Goal: Contribute content: Contribute content

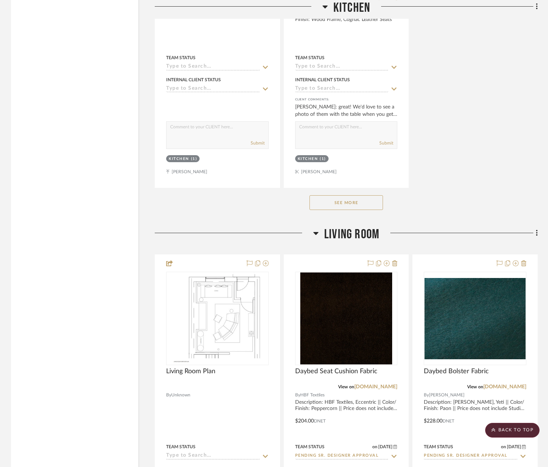
scroll to position [2902, 0]
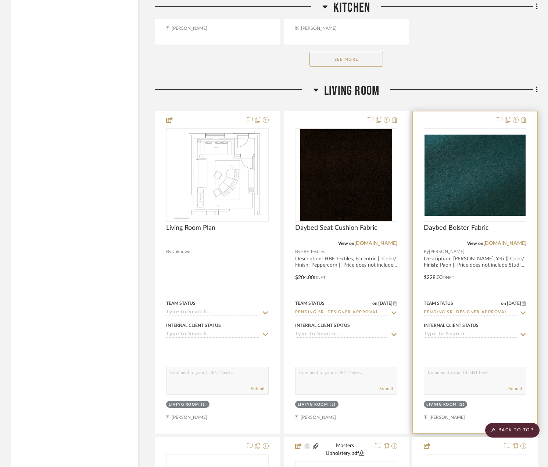
click at [454, 240] on div "Daybed Bolster Fabric" at bounding box center [475, 232] width 102 height 16
click at [456, 232] on span "Daybed Bolster Fabric" at bounding box center [456, 228] width 65 height 8
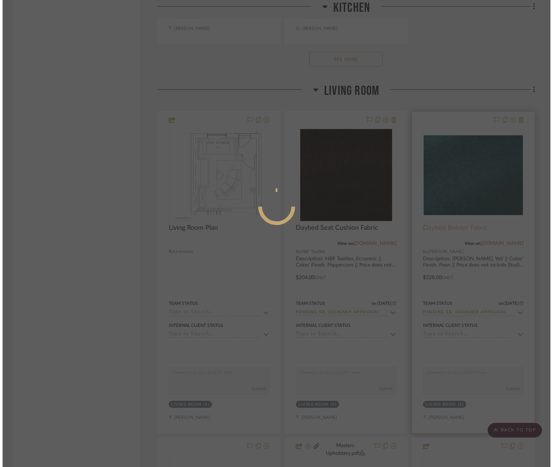
scroll to position [0, 0]
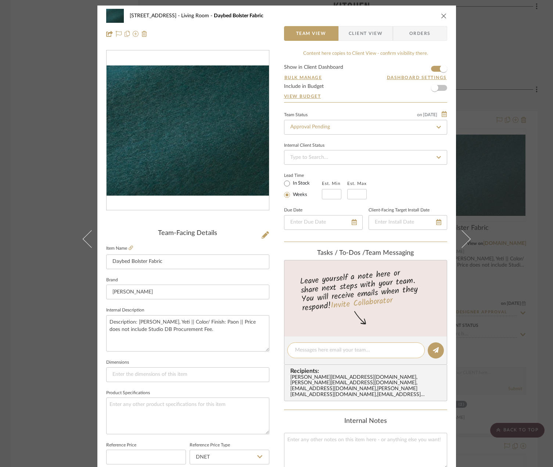
click at [357, 353] on textarea at bounding box center [356, 350] width 122 height 8
paste textarea "This item is not available, but we do have a back order due to arrive by the en…"
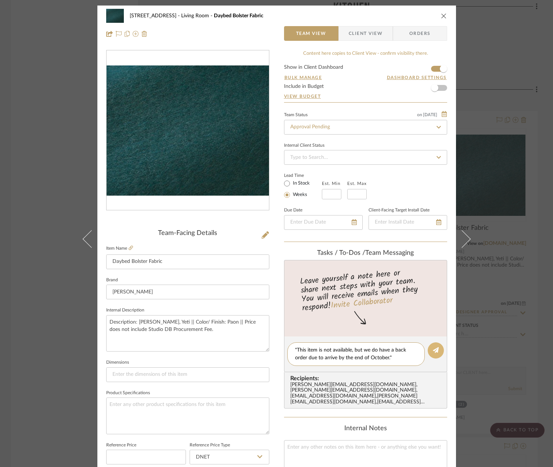
type textarea ""This item is not available, but we do have a back order due to arrive by the e…"
click at [434, 351] on icon at bounding box center [436, 350] width 6 height 6
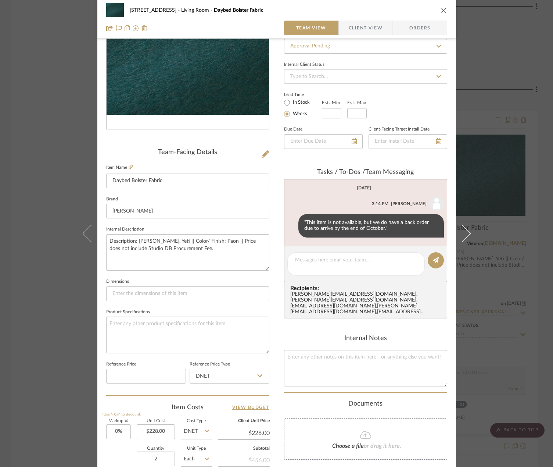
scroll to position [217, 0]
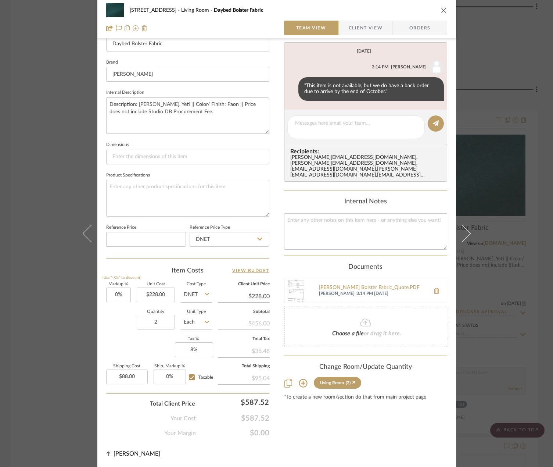
click at [512, 220] on div "24080 - [STREET_ADDRESS] Living Room Daybed Bolster Fabric Team View Client Vie…" at bounding box center [276, 233] width 553 height 467
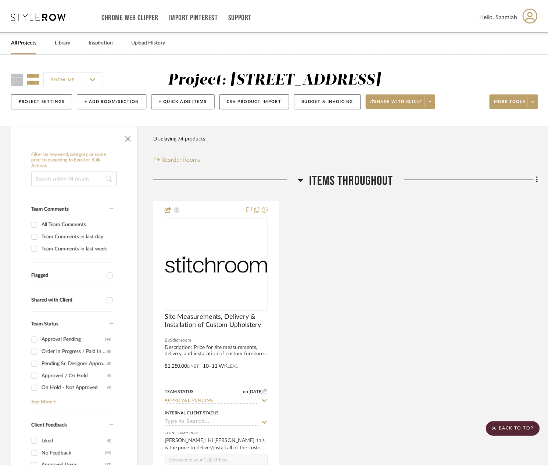
scroll to position [2902, 0]
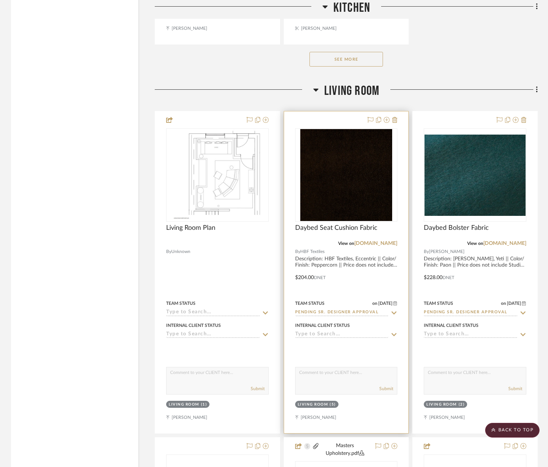
click at [316, 240] on div "Daybed Seat Cushion Fabric" at bounding box center [346, 232] width 102 height 16
click at [319, 232] on span "Daybed Seat Cushion Fabric" at bounding box center [336, 228] width 82 height 8
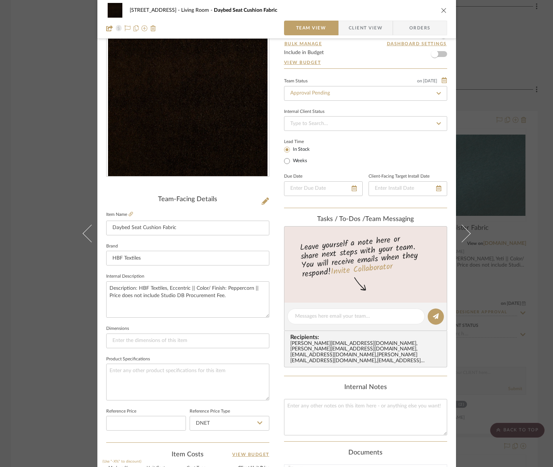
scroll to position [0, 0]
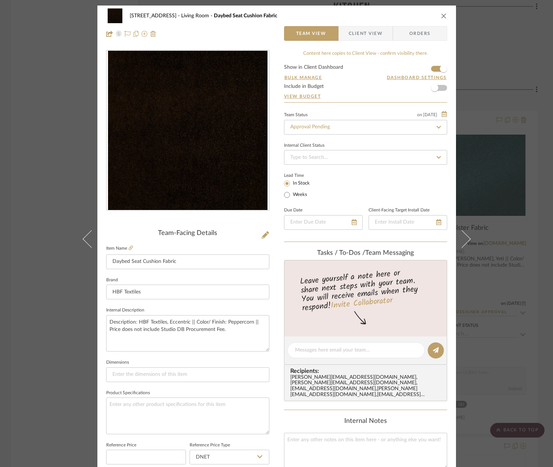
click at [520, 178] on div "24080 - [STREET_ADDRESS] Living Room Daybed Seat Cushion Fabric Team View Clien…" at bounding box center [276, 233] width 553 height 467
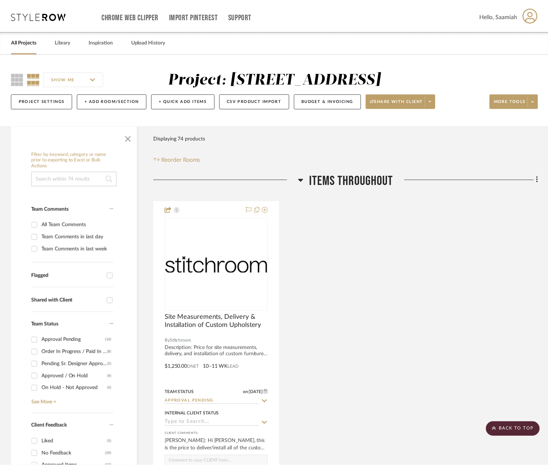
scroll to position [2902, 0]
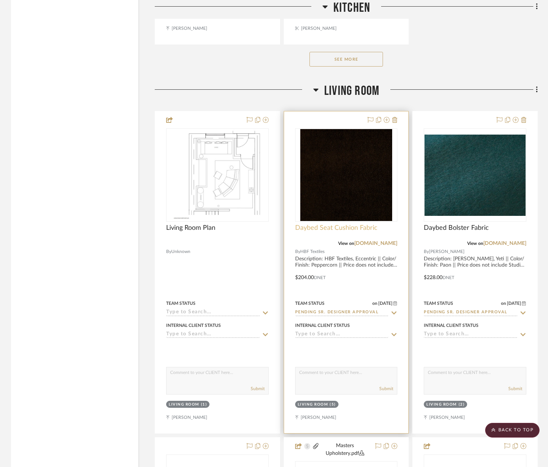
click at [313, 232] on span "Daybed Seat Cushion Fabric" at bounding box center [336, 228] width 82 height 8
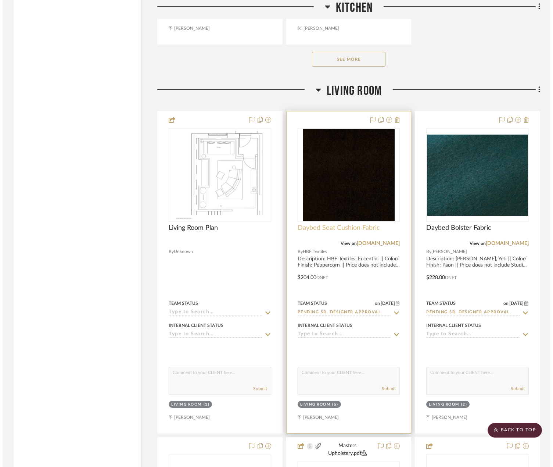
scroll to position [0, 0]
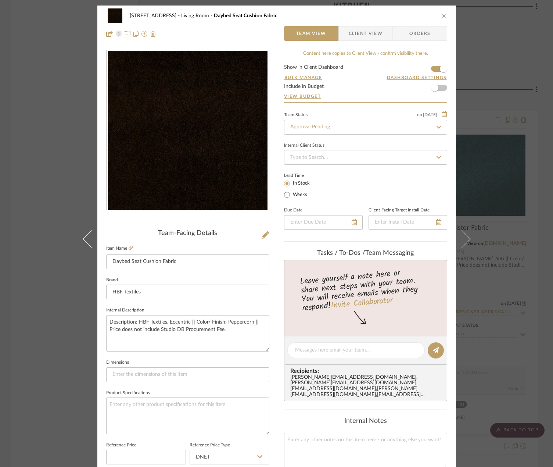
click at [501, 155] on div "24080 - [STREET_ADDRESS] Living Room Daybed Seat Cushion Fabric Team View Clien…" at bounding box center [276, 233] width 553 height 467
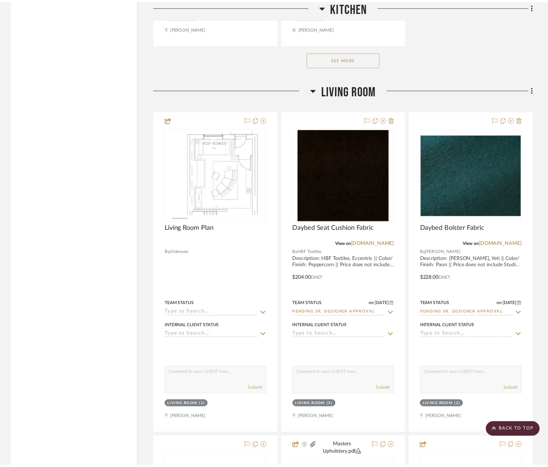
scroll to position [2902, 0]
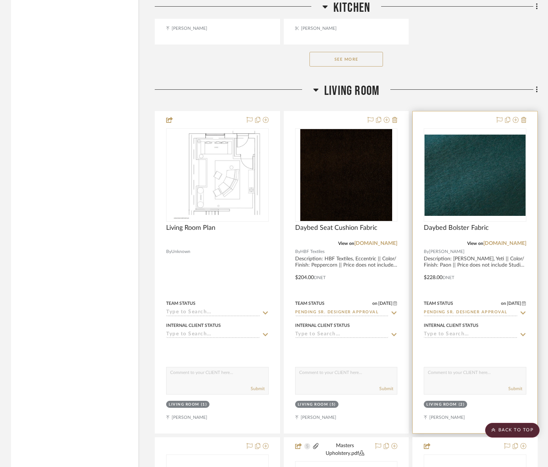
click at [444, 240] on div "Daybed Bolster Fabric" at bounding box center [475, 232] width 102 height 16
click at [445, 232] on span "Daybed Bolster Fabric" at bounding box center [456, 228] width 65 height 8
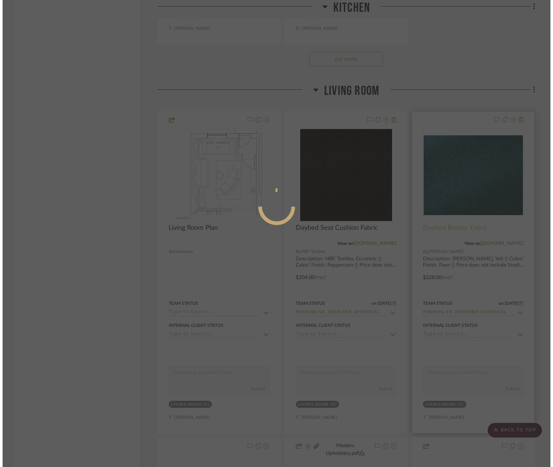
scroll to position [0, 0]
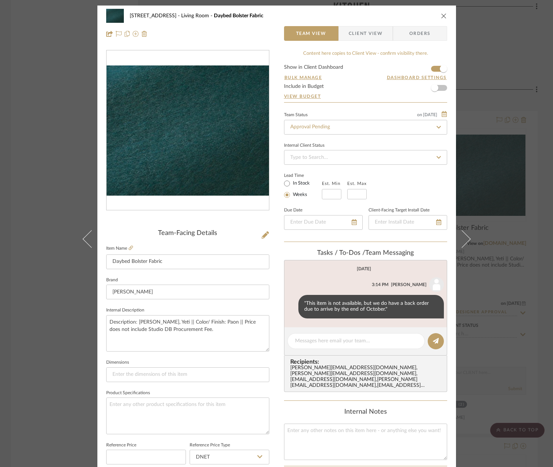
click at [510, 143] on div "24080 - [STREET_ADDRESS] Living Room Daybed Bolster Fabric Team View Client Vie…" at bounding box center [276, 233] width 553 height 467
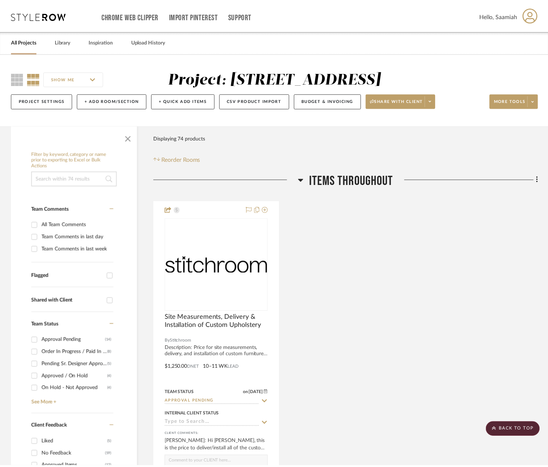
scroll to position [2902, 0]
